Goal: Task Accomplishment & Management: Manage account settings

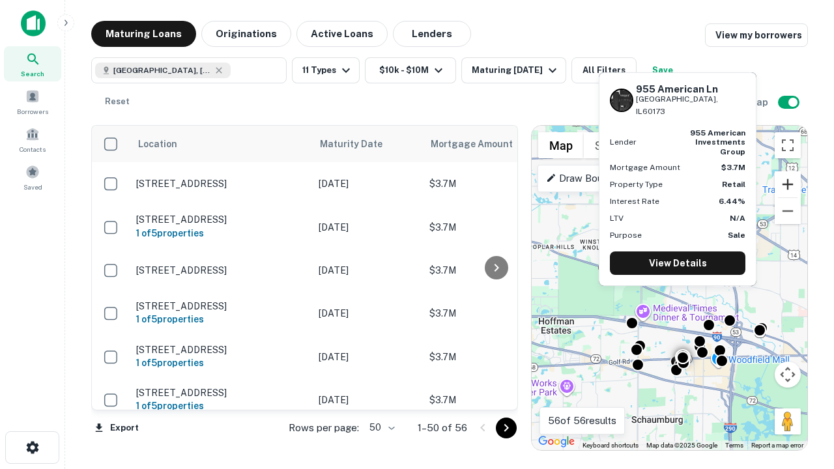
click at [788, 184] on button "Zoom in" at bounding box center [788, 184] width 26 height 26
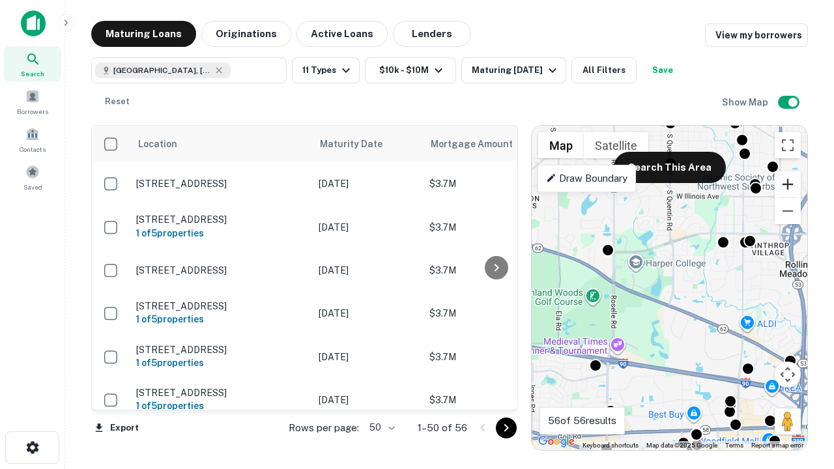
click at [788, 184] on button "Zoom in" at bounding box center [788, 184] width 26 height 26
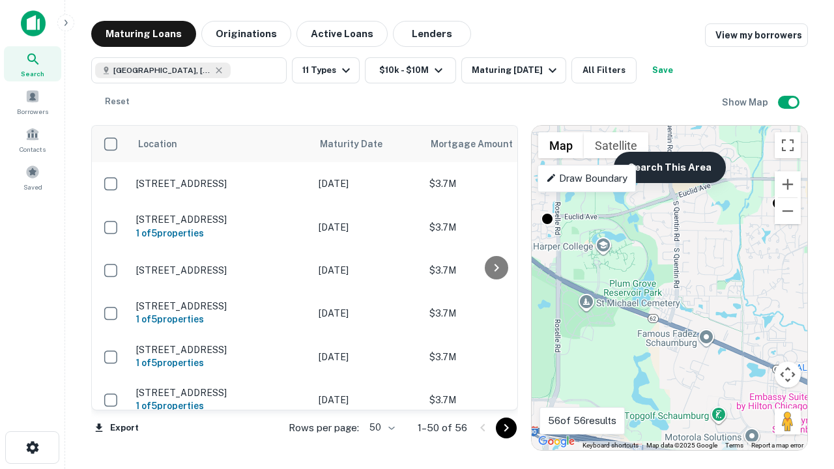
click at [669, 168] on button "Search This Area" at bounding box center [670, 167] width 112 height 31
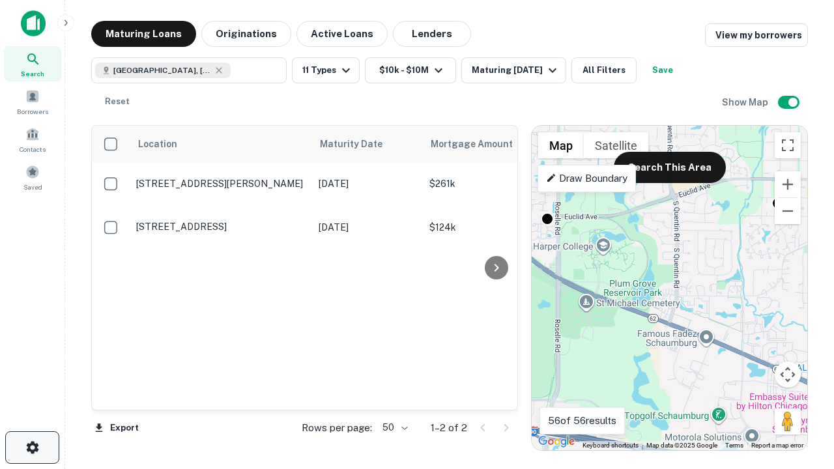
click at [32, 448] on icon "button" at bounding box center [33, 448] width 16 height 16
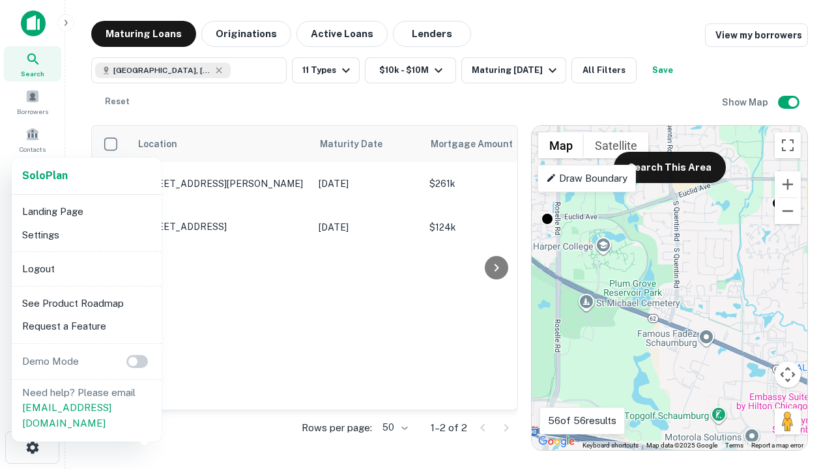
click at [86, 269] on li "Logout" at bounding box center [86, 268] width 139 height 23
